Goal: Information Seeking & Learning: Get advice/opinions

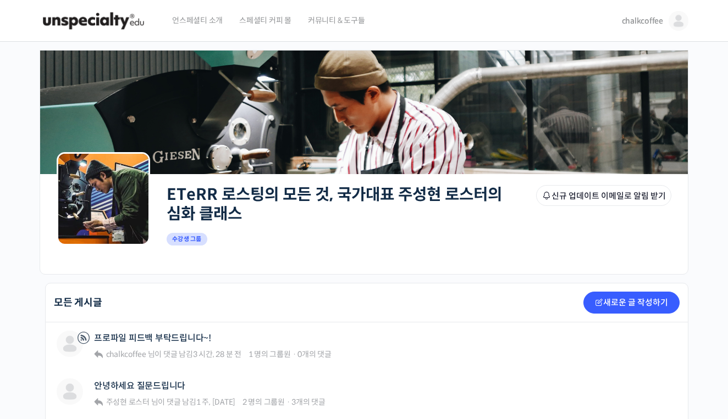
scroll to position [117, 0]
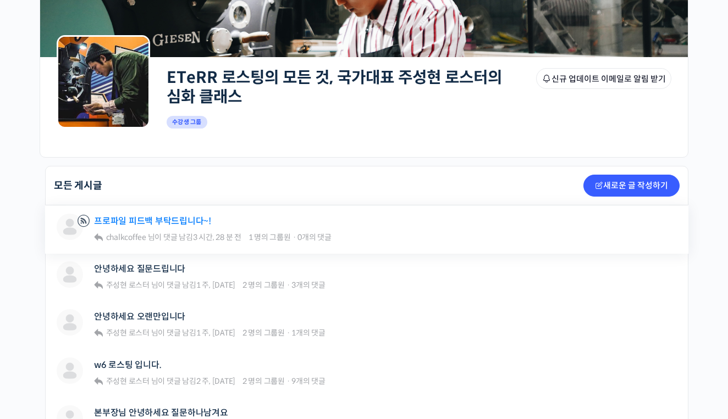
click at [147, 218] on link "프로파일 피드백 부탁드립니다~!" at bounding box center [152, 221] width 117 height 10
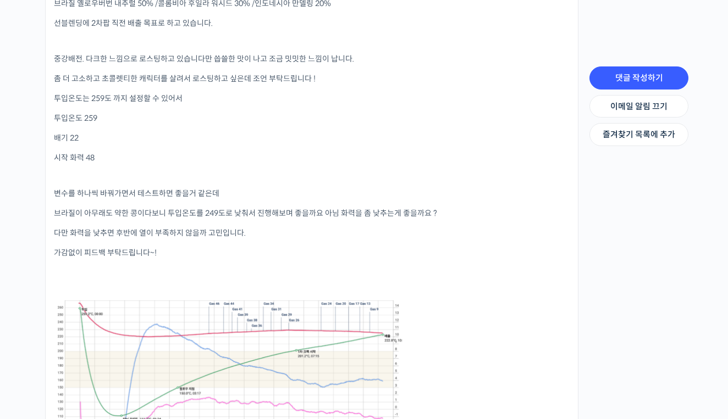
scroll to position [440, 0]
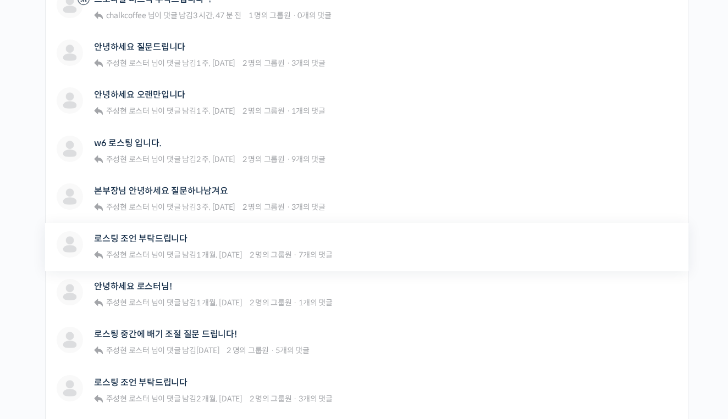
scroll to position [349, 0]
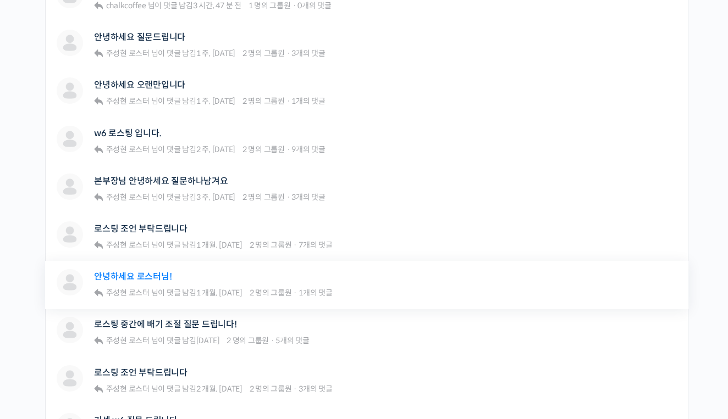
click at [142, 274] on link "안녕하세요 로스터님!" at bounding box center [133, 277] width 78 height 10
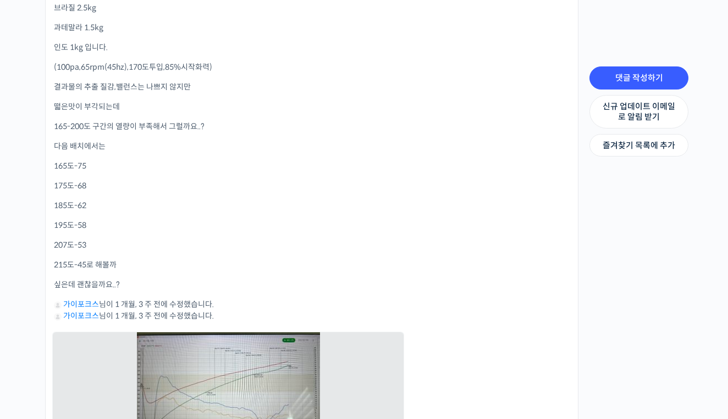
scroll to position [455, 0]
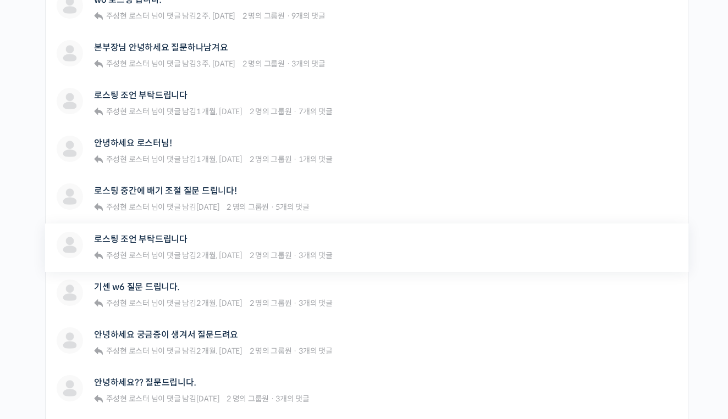
scroll to position [486, 0]
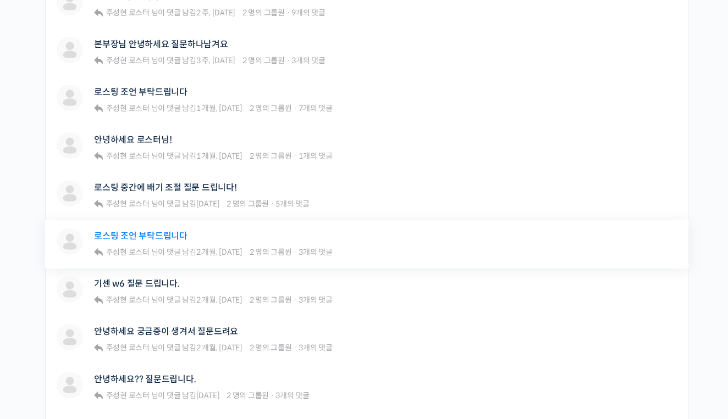
click at [152, 234] on link "로스팅 조언 부탁드립니다" at bounding box center [140, 236] width 93 height 10
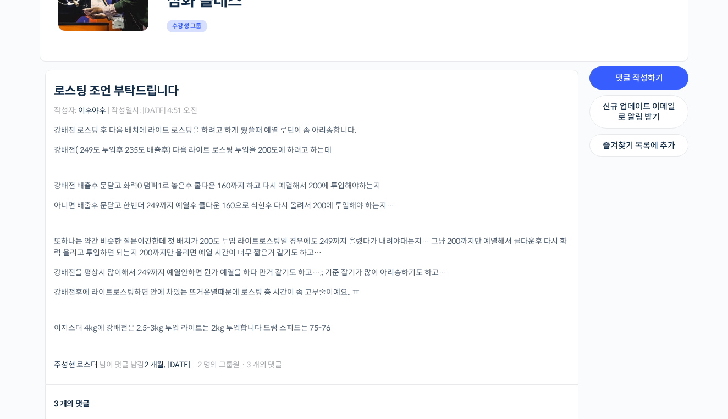
scroll to position [273, 0]
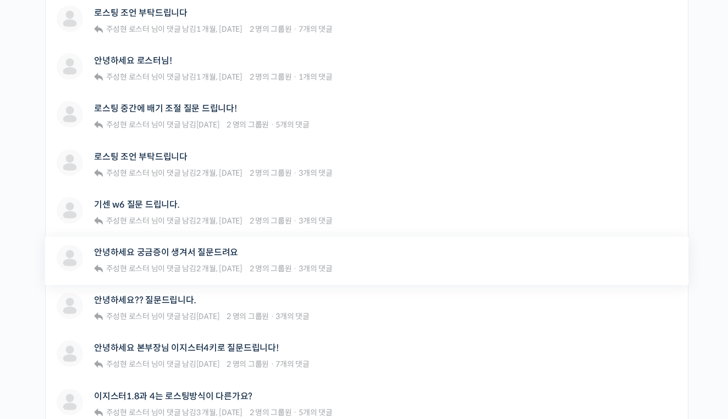
scroll to position [587, 0]
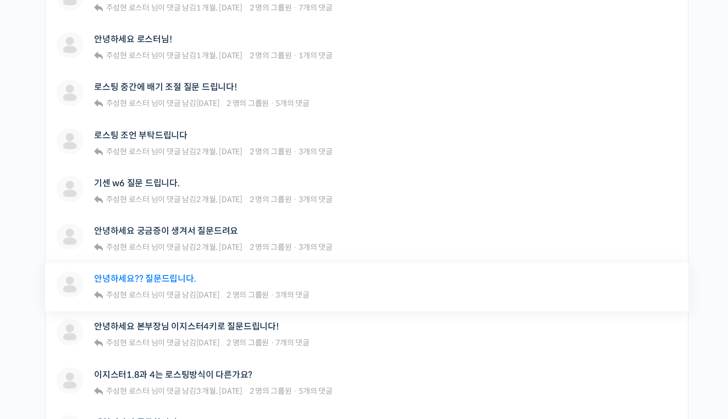
click at [164, 275] on link "안녕하세요?? 질문드립니다." at bounding box center [145, 279] width 102 height 10
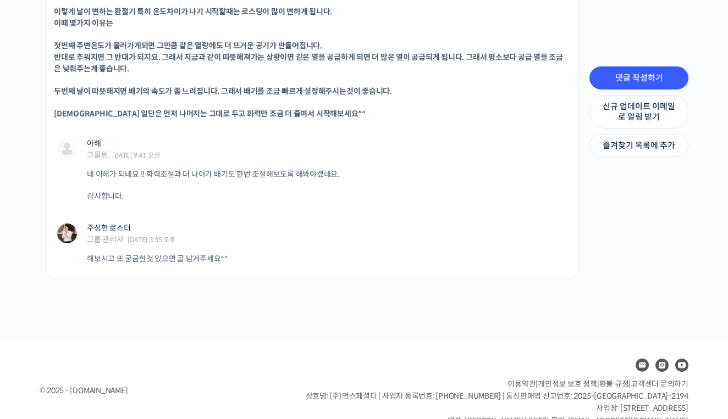
scroll to position [811, 0]
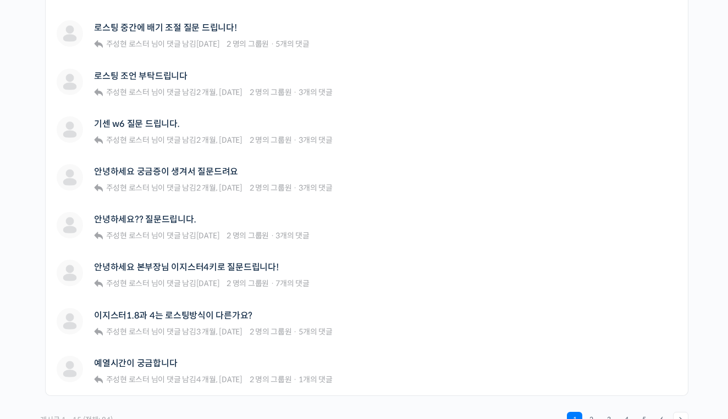
scroll to position [684, 0]
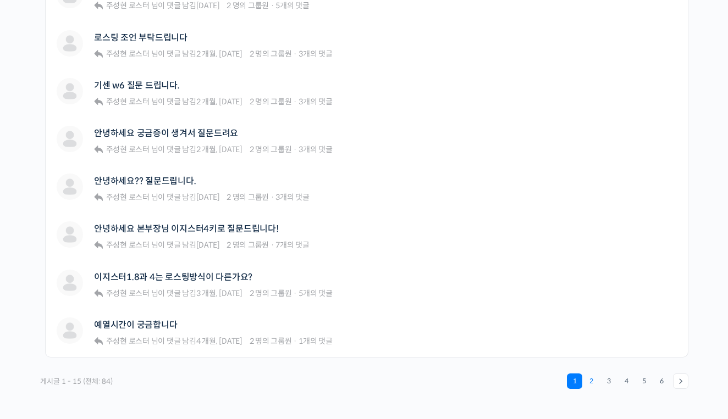
click at [593, 379] on link "2" at bounding box center [590, 381] width 15 height 15
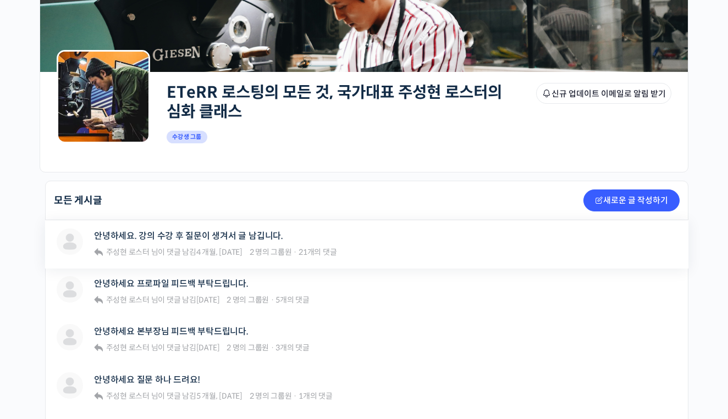
scroll to position [138, 0]
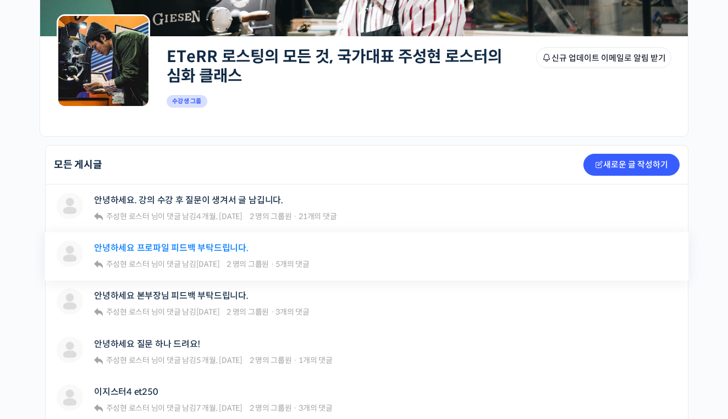
click at [219, 247] on link "안녕하세요 프로파일 피드백 부탁드립니다." at bounding box center [171, 248] width 154 height 10
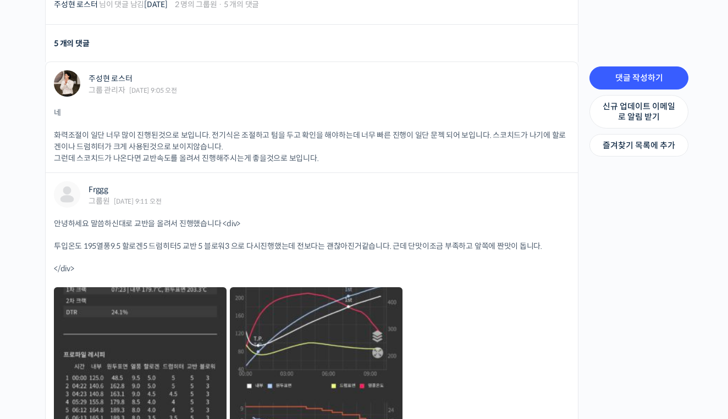
scroll to position [903, 0]
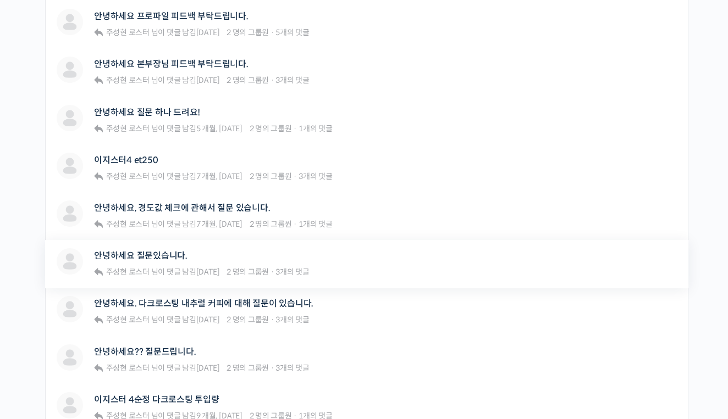
scroll to position [378, 0]
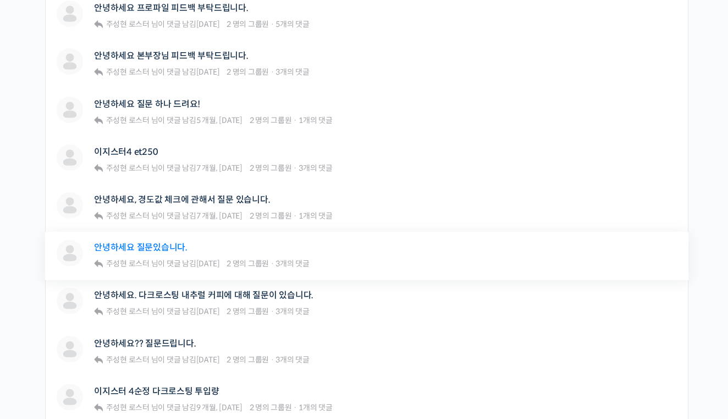
click at [159, 248] on link "안녕하세요 질문있습니다." at bounding box center [140, 247] width 93 height 10
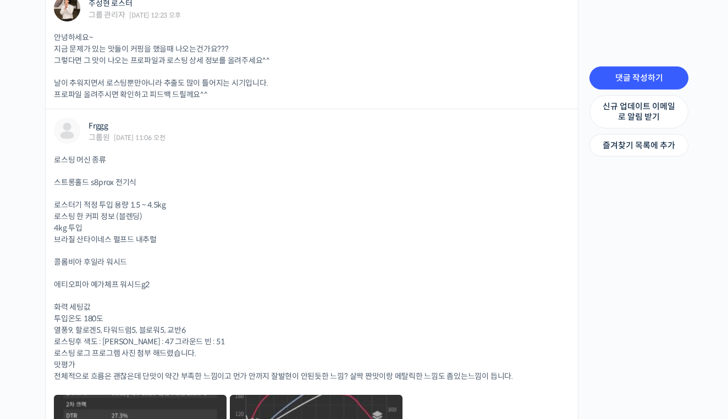
scroll to position [449, 0]
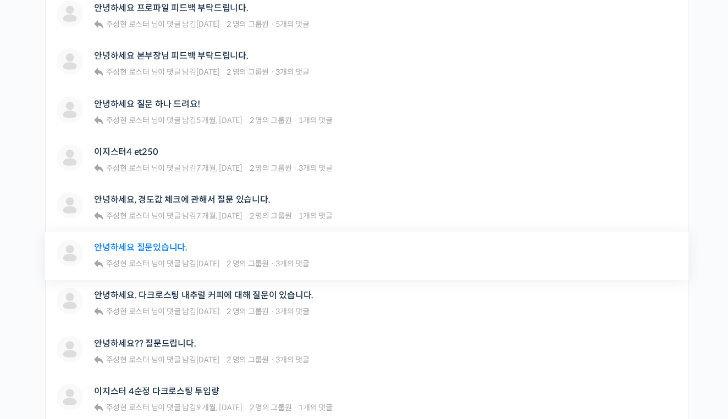
click at [157, 246] on link "안녕하세요 질문있습니다." at bounding box center [140, 247] width 93 height 10
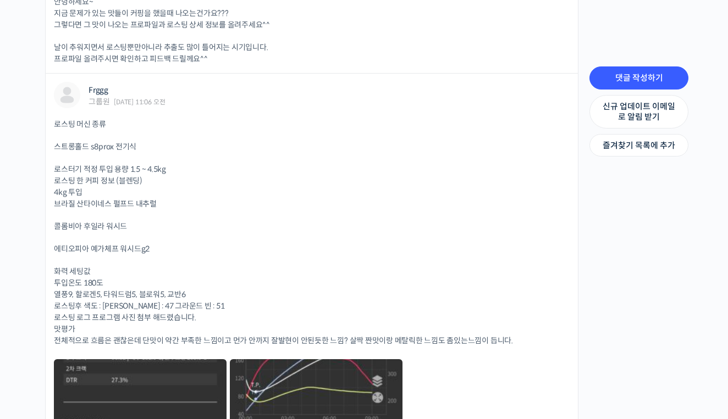
scroll to position [474, 0]
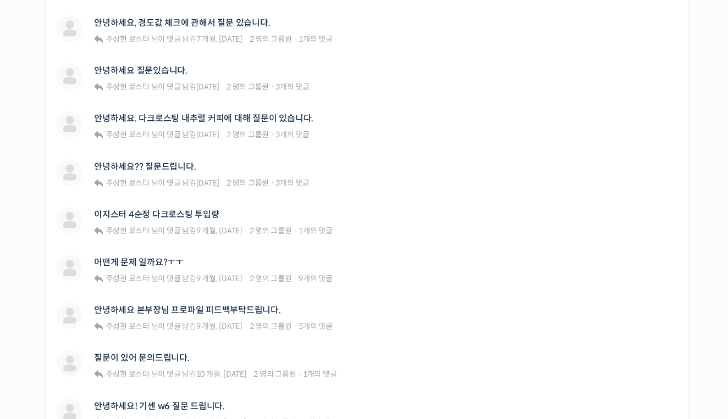
scroll to position [574, 0]
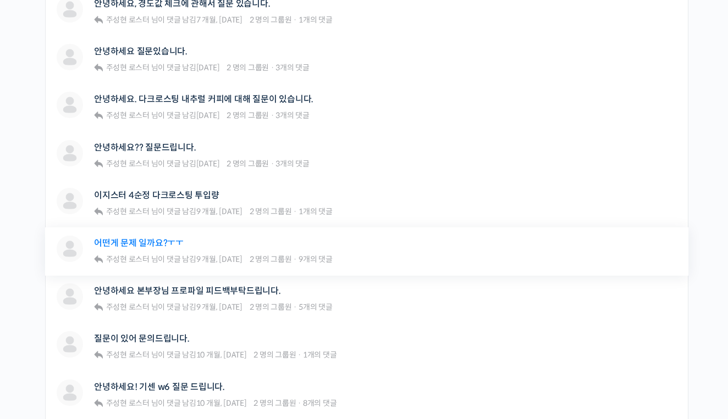
click at [142, 242] on link "어떤게 문제 일까요?ㅜㅜ" at bounding box center [139, 243] width 90 height 10
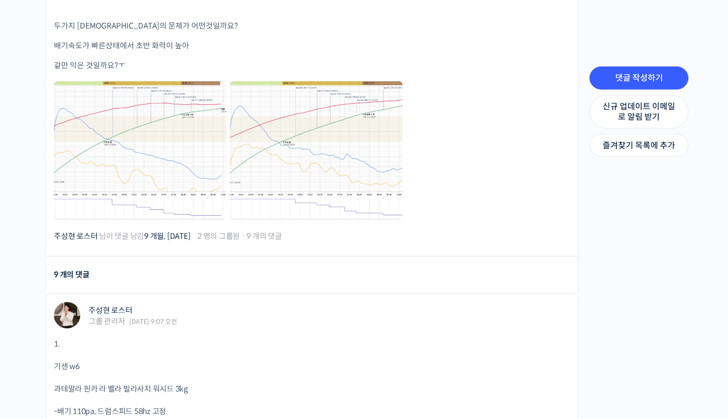
scroll to position [643, 0]
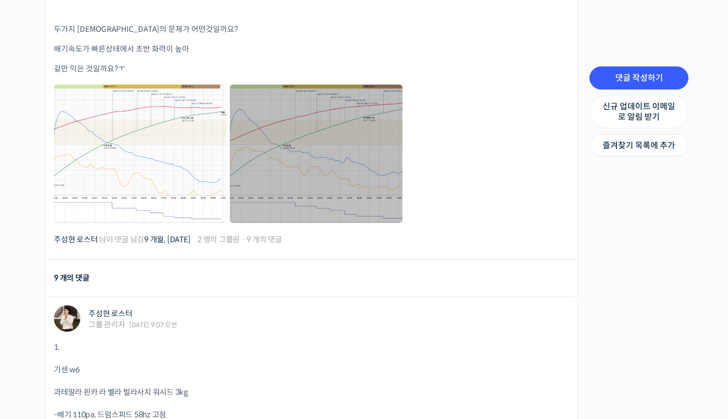
click at [355, 169] on link at bounding box center [316, 154] width 173 height 138
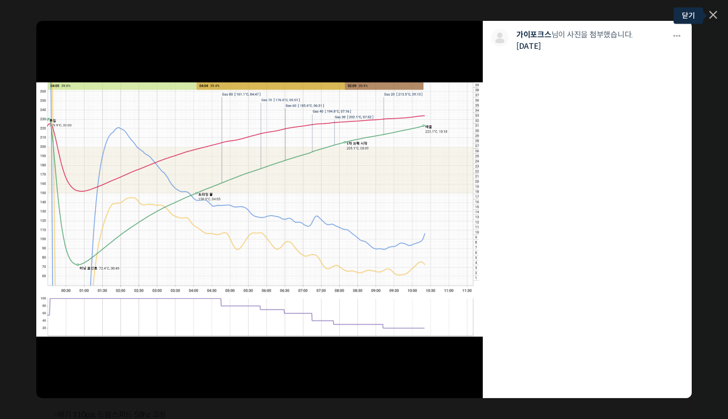
click at [714, 17] on icon at bounding box center [713, 15] width 8 height 8
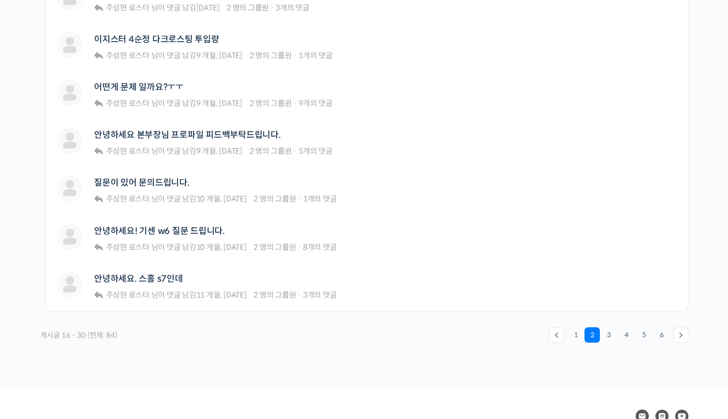
scroll to position [749, 0]
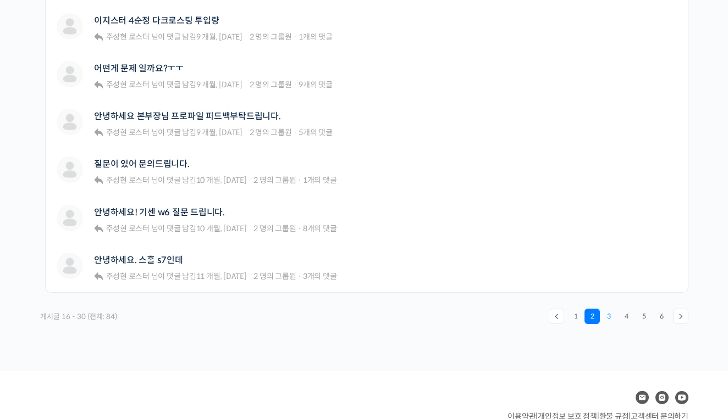
click at [606, 318] on link "3" at bounding box center [608, 316] width 15 height 15
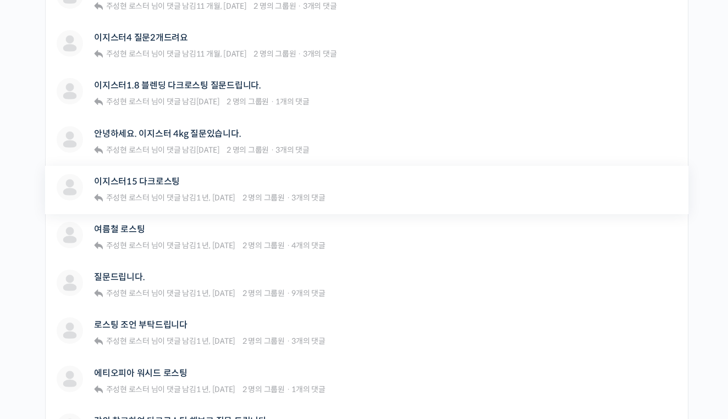
scroll to position [349, 0]
click at [112, 226] on link "여름철 로스팅" at bounding box center [119, 229] width 51 height 10
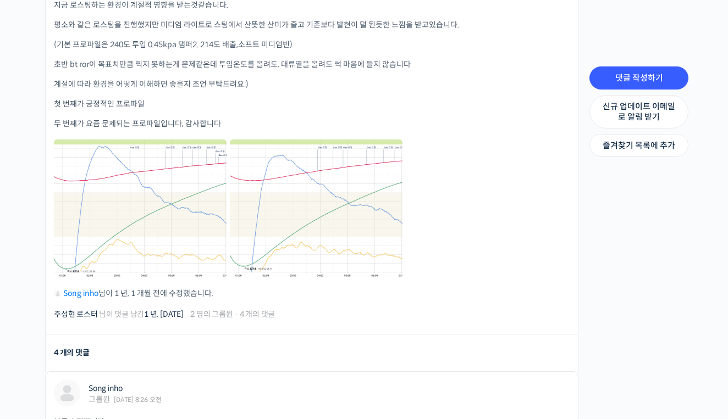
scroll to position [397, 0]
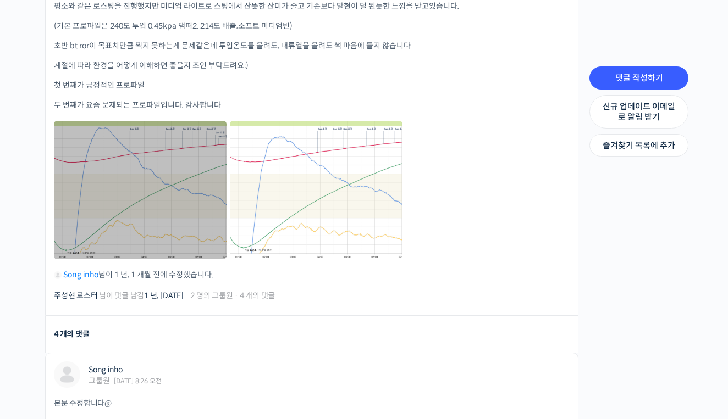
click at [136, 177] on link at bounding box center [140, 190] width 173 height 138
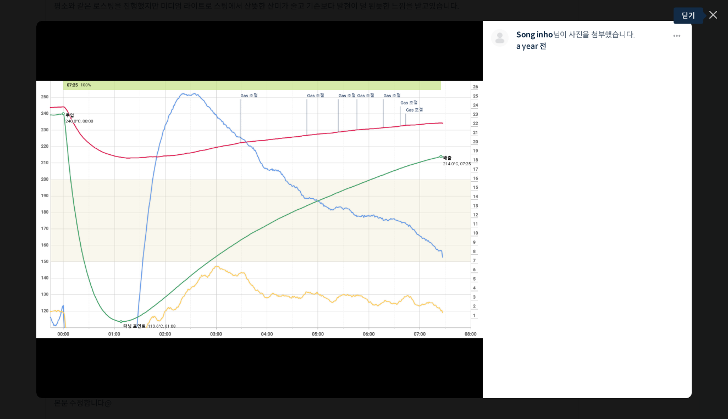
click at [714, 13] on icon at bounding box center [713, 15] width 7 height 7
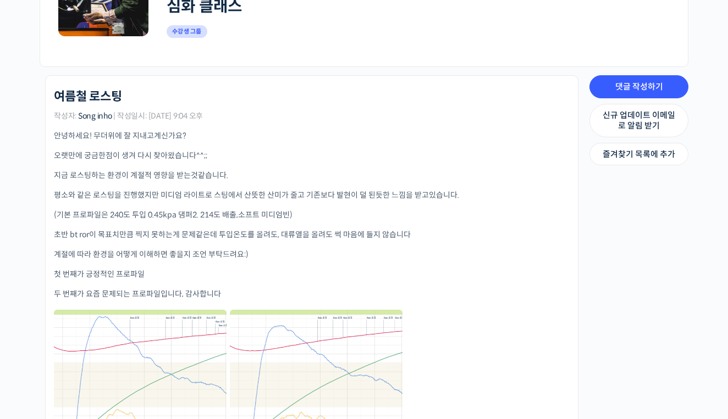
scroll to position [208, 0]
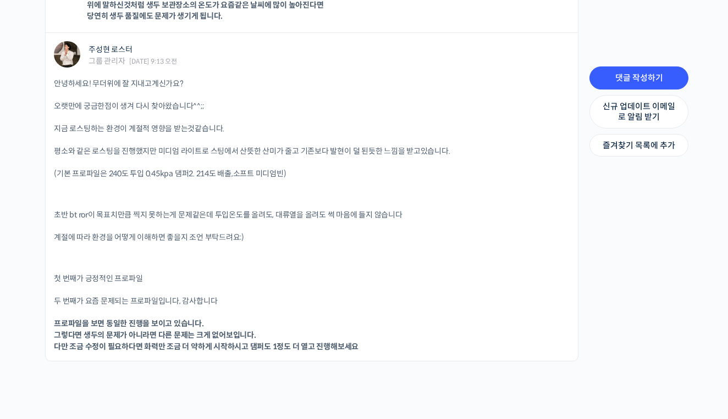
scroll to position [1202, 0]
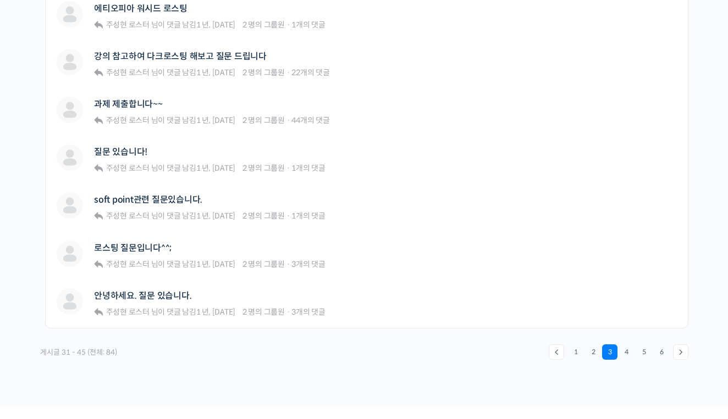
scroll to position [714, 0]
click at [146, 245] on link "로스팅 질문입니다^^;" at bounding box center [133, 247] width 78 height 10
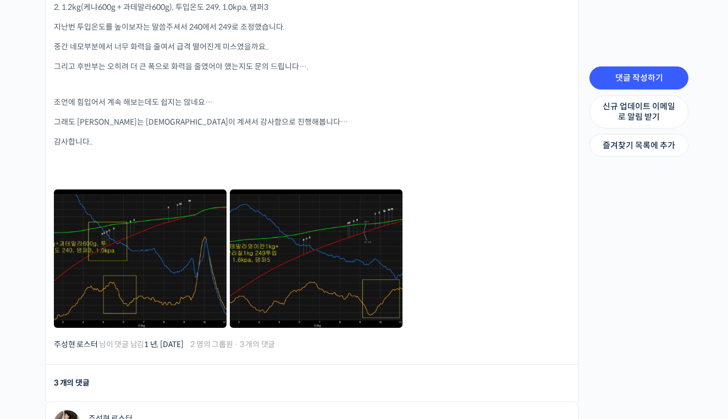
scroll to position [473, 0]
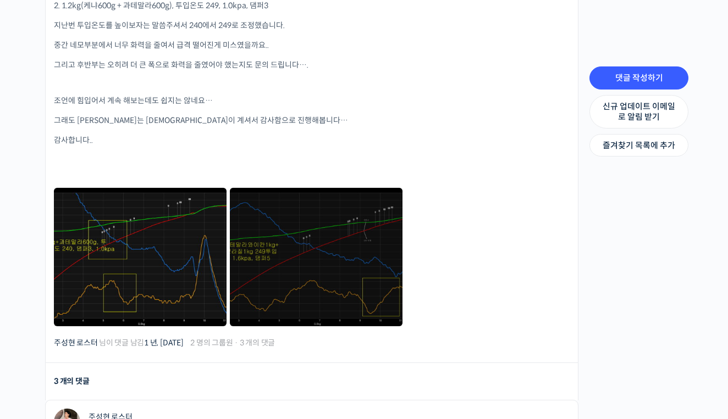
click at [335, 247] on link at bounding box center [316, 257] width 173 height 138
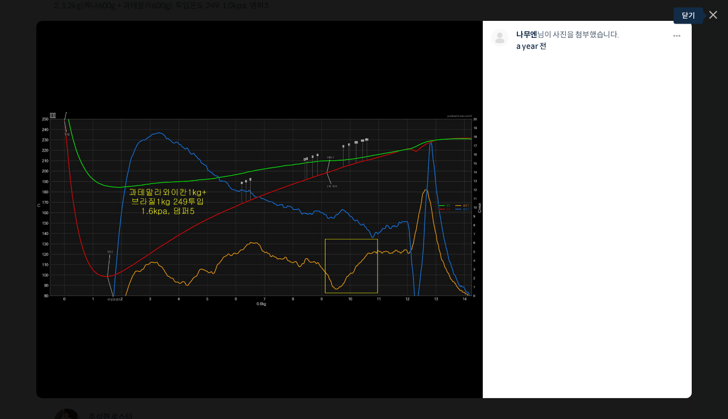
click at [716, 12] on icon at bounding box center [713, 15] width 7 height 7
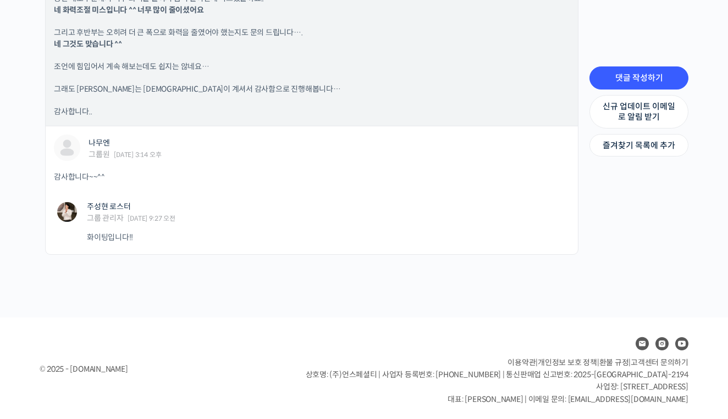
scroll to position [1169, 0]
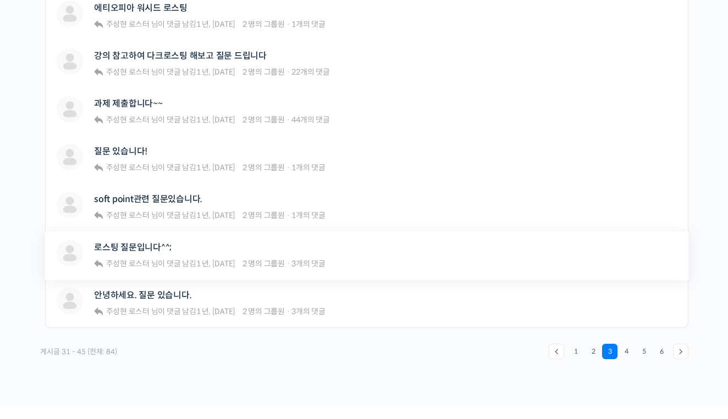
scroll to position [714, 0]
click at [627, 349] on link "4" at bounding box center [625, 351] width 15 height 15
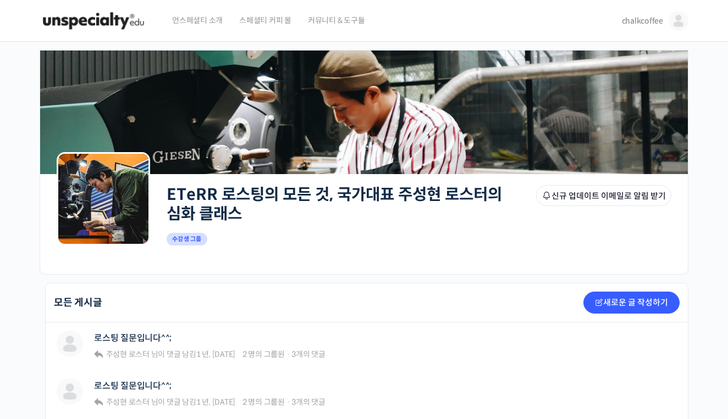
scroll to position [118, 0]
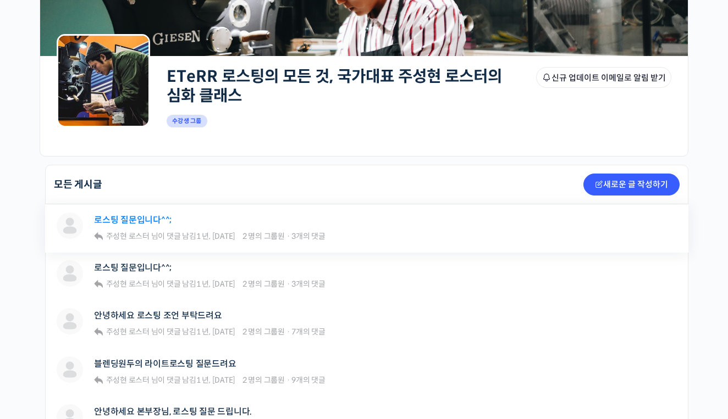
click at [136, 219] on link "로스팅 질문입니다^^;" at bounding box center [133, 220] width 78 height 10
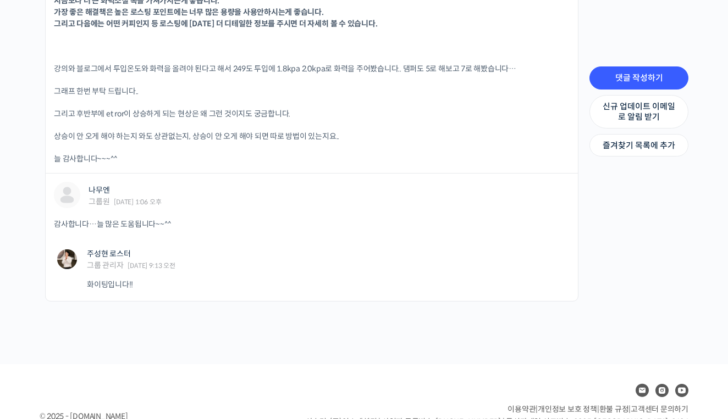
scroll to position [993, 0]
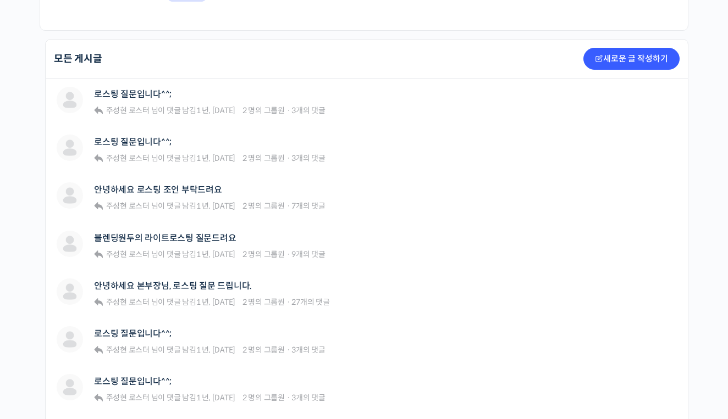
scroll to position [246, 0]
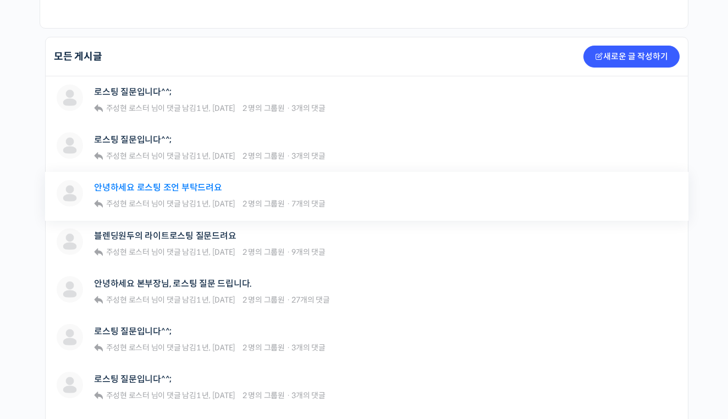
click at [185, 189] on link "안녕하세요 로스팅 조언 부탁드려요" at bounding box center [158, 187] width 128 height 10
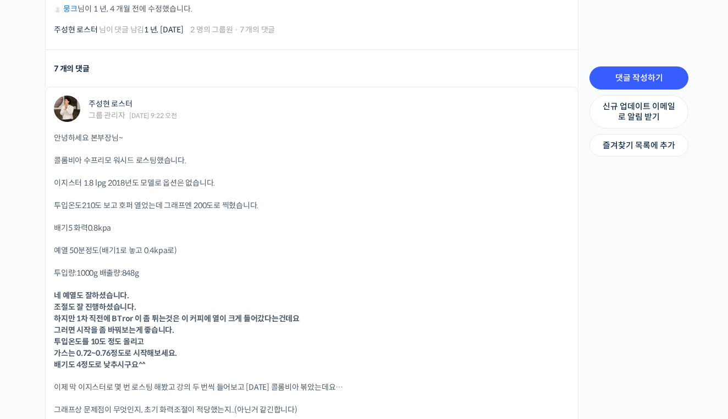
scroll to position [823, 0]
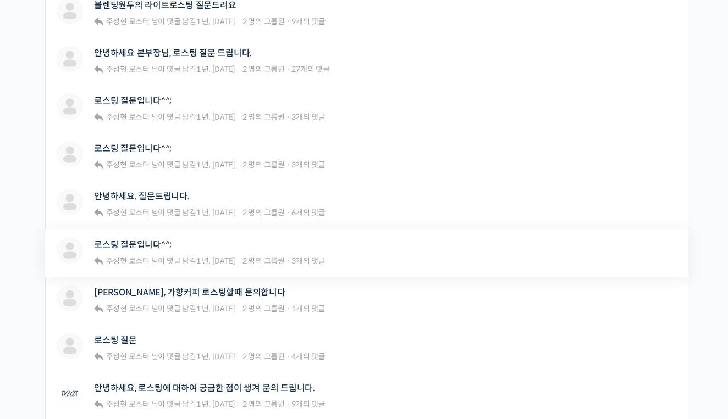
scroll to position [480, 0]
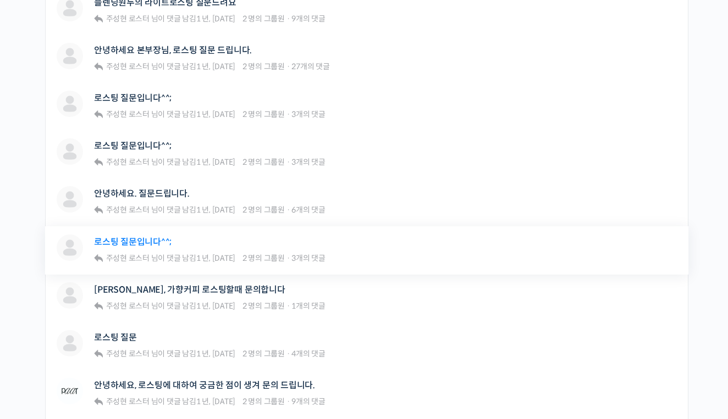
click at [132, 244] on link "로스팅 질문입니다^^;" at bounding box center [133, 242] width 78 height 10
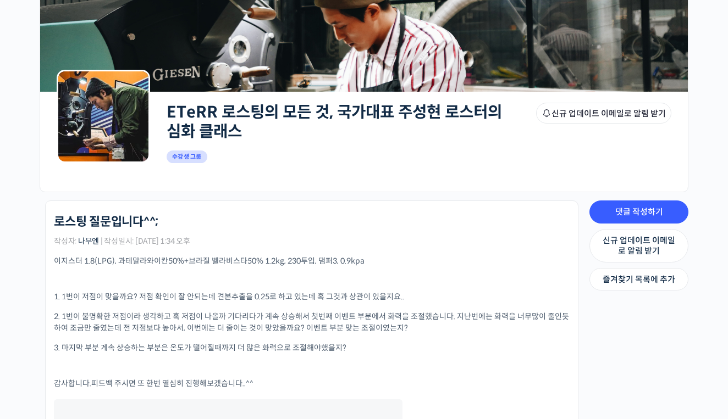
scroll to position [97, 0]
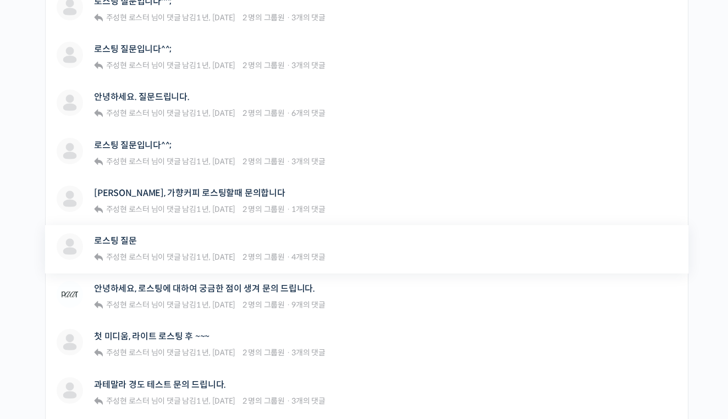
scroll to position [576, 0]
click at [114, 239] on link "로스팅 질문" at bounding box center [115, 241] width 43 height 10
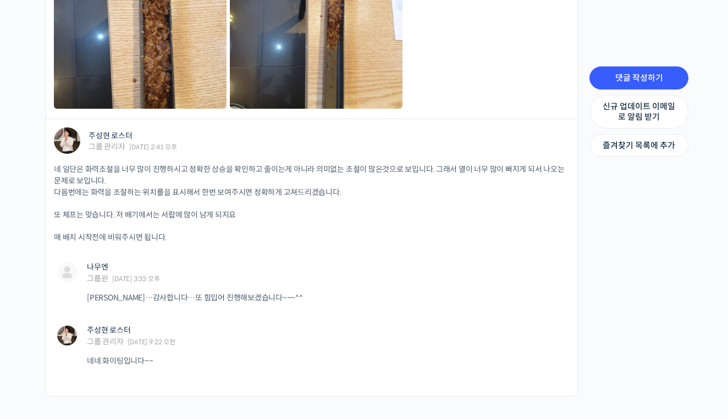
scroll to position [855, 0]
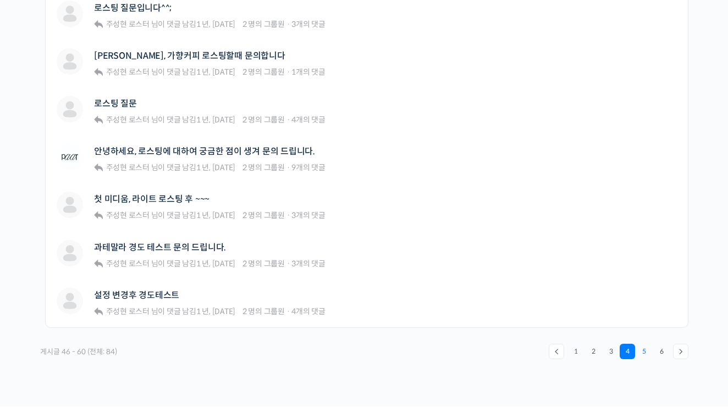
click at [644, 352] on link "5" at bounding box center [643, 351] width 15 height 15
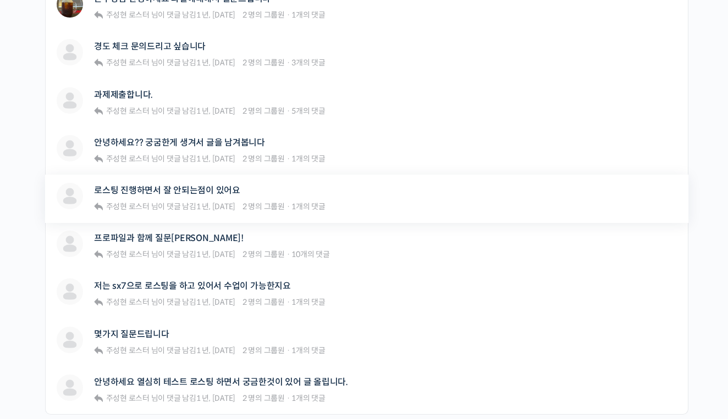
scroll to position [684, 0]
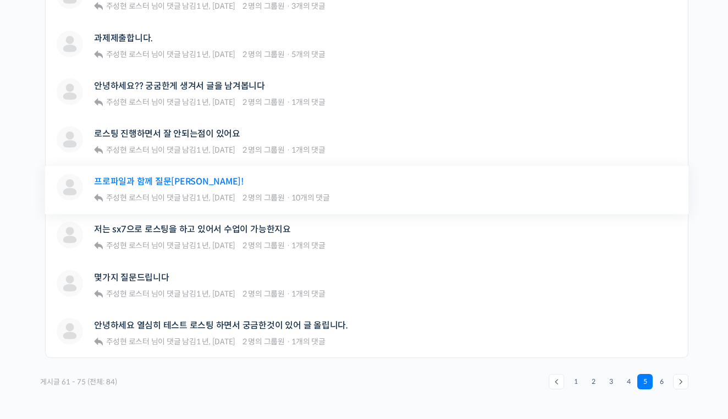
click at [179, 181] on link "프로파일과 함께 질문남깁니다!" at bounding box center [169, 181] width 150 height 10
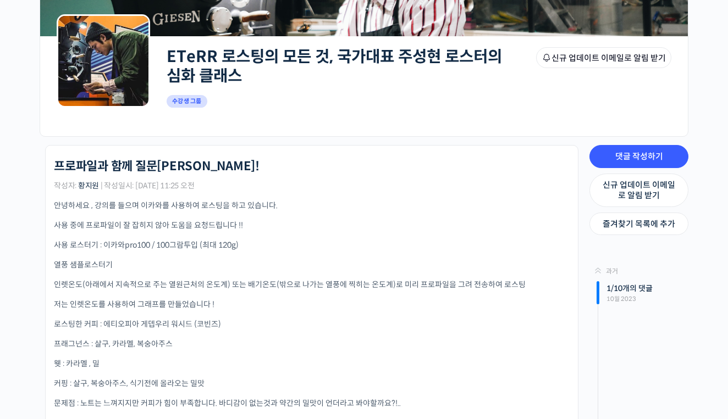
scroll to position [225, 0]
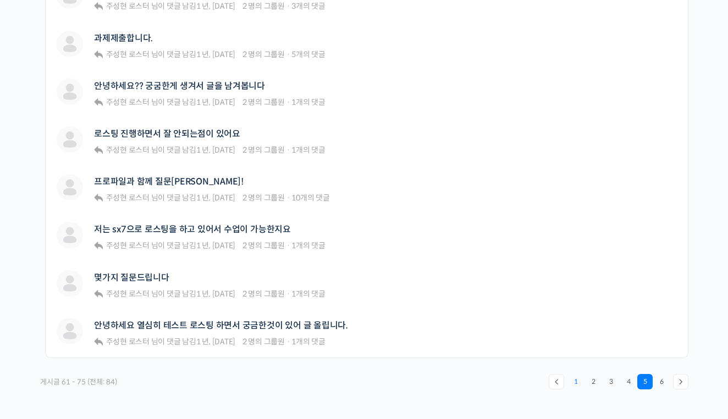
click at [576, 380] on link "1" at bounding box center [575, 381] width 15 height 15
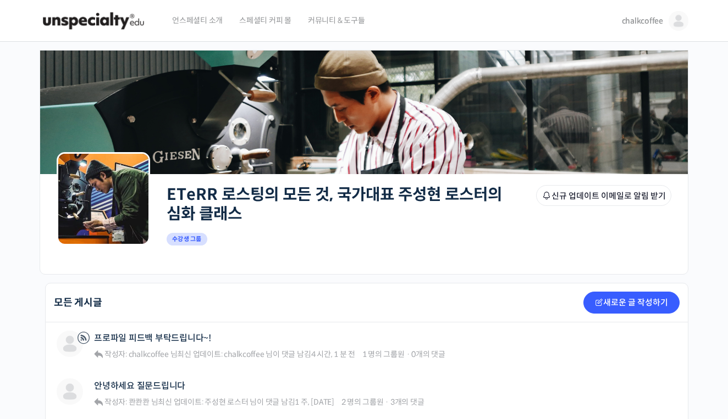
click at [267, 196] on link "ETeRR 로스팅의 모든 것, 국가대표 주성현 로스터의 심화 클래스" at bounding box center [334, 204] width 335 height 39
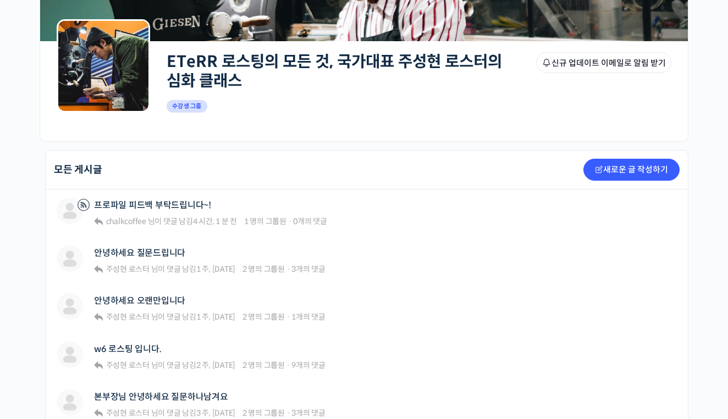
scroll to position [134, 0]
